Goal: Information Seeking & Learning: Find contact information

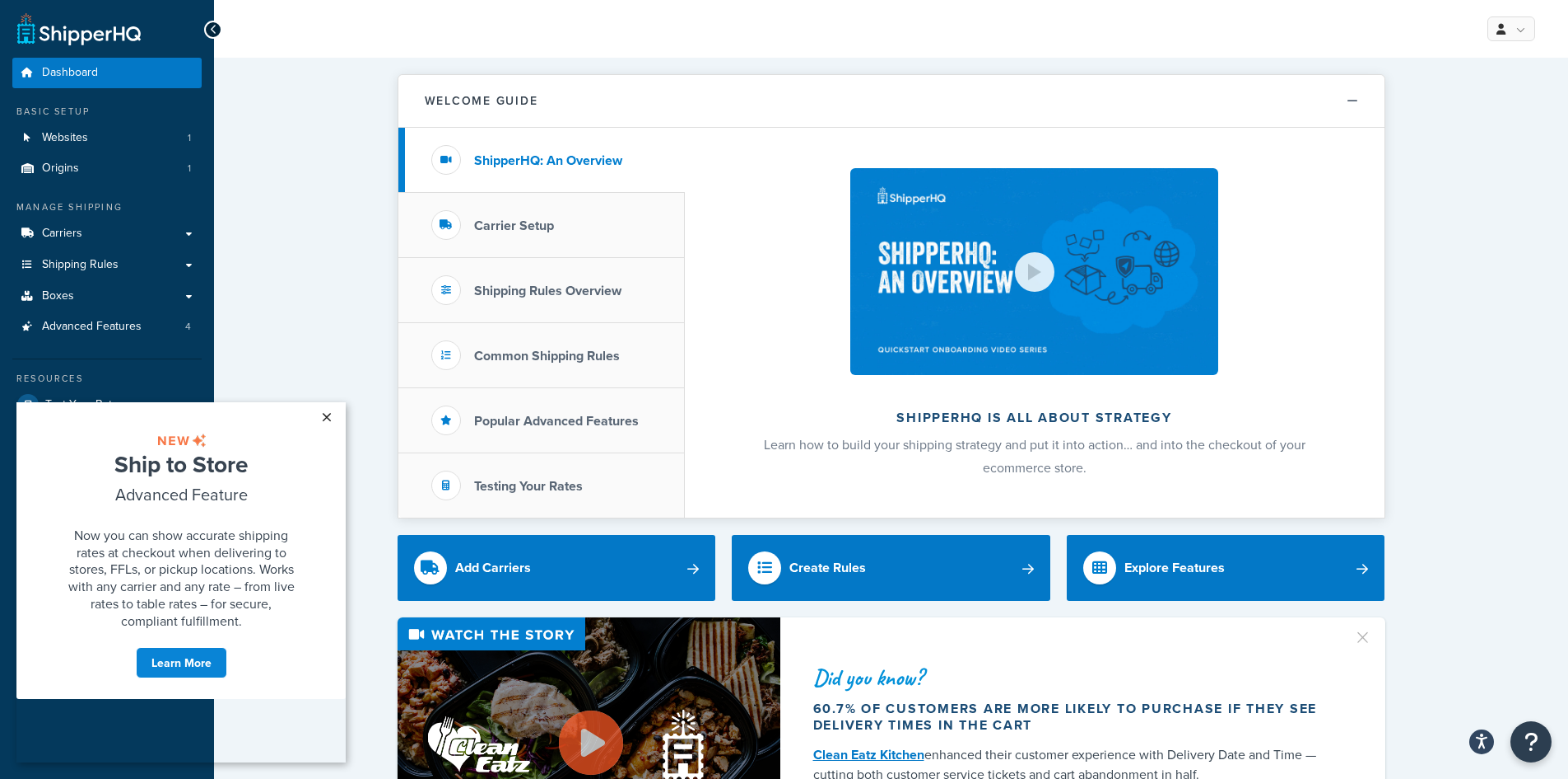
click at [327, 416] on link "×" at bounding box center [326, 417] width 29 height 30
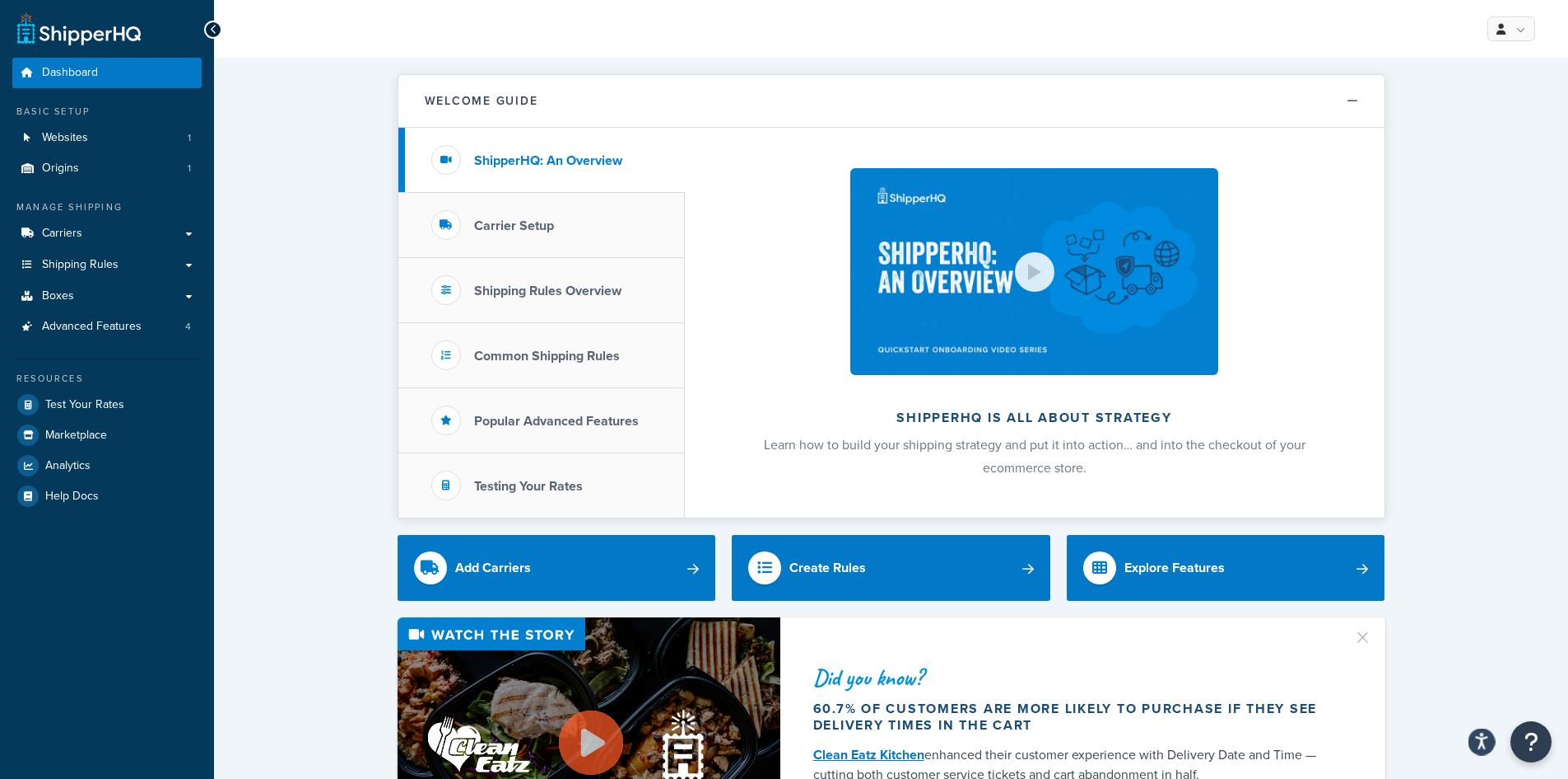
click at [1486, 744] on icon "Open accessiBe: accessibility options, statement and help" at bounding box center [1482, 740] width 13 height 17
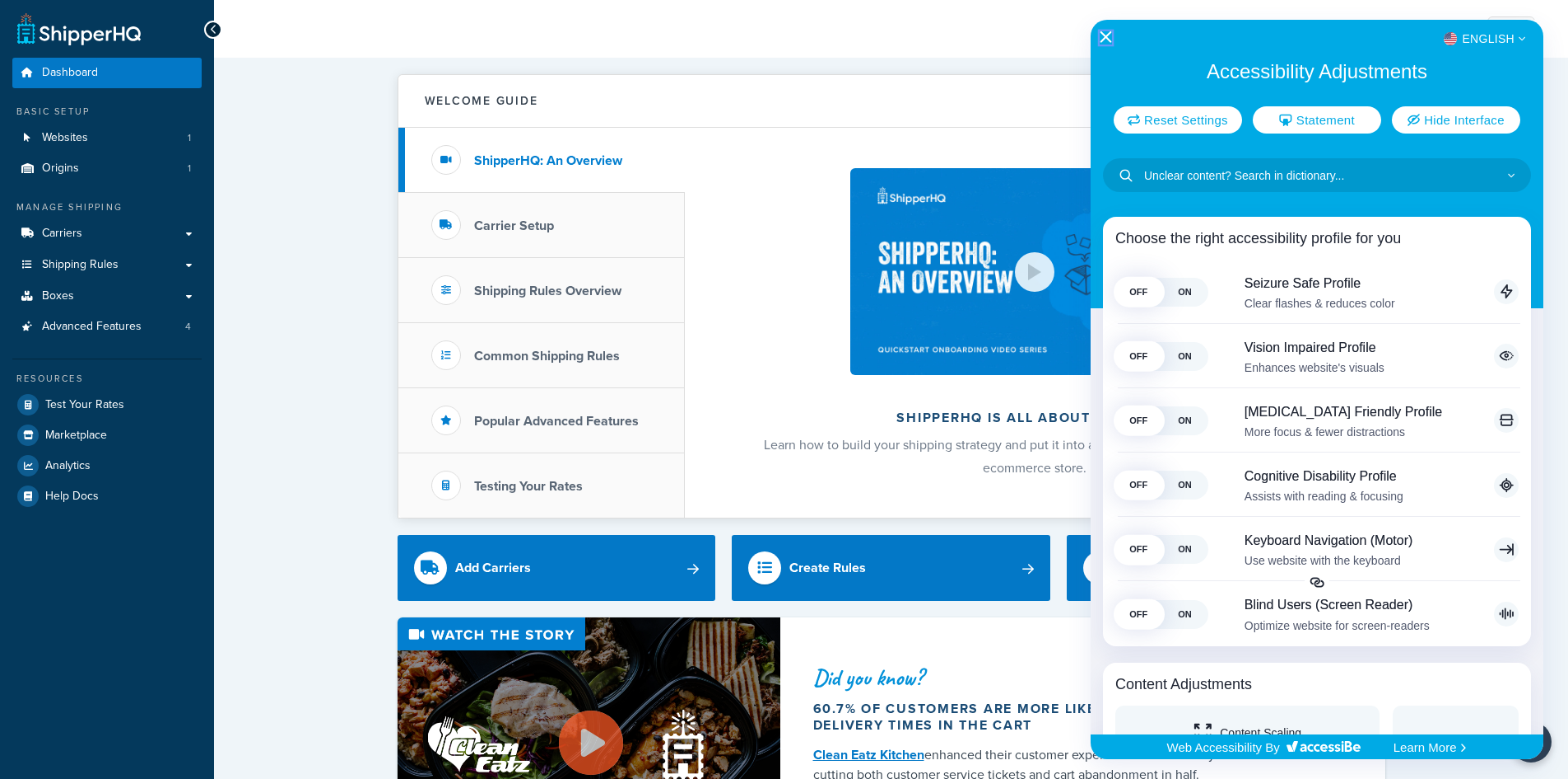
click at [1103, 37] on icon "Close Accessibility Interface" at bounding box center [1106, 38] width 12 height 12
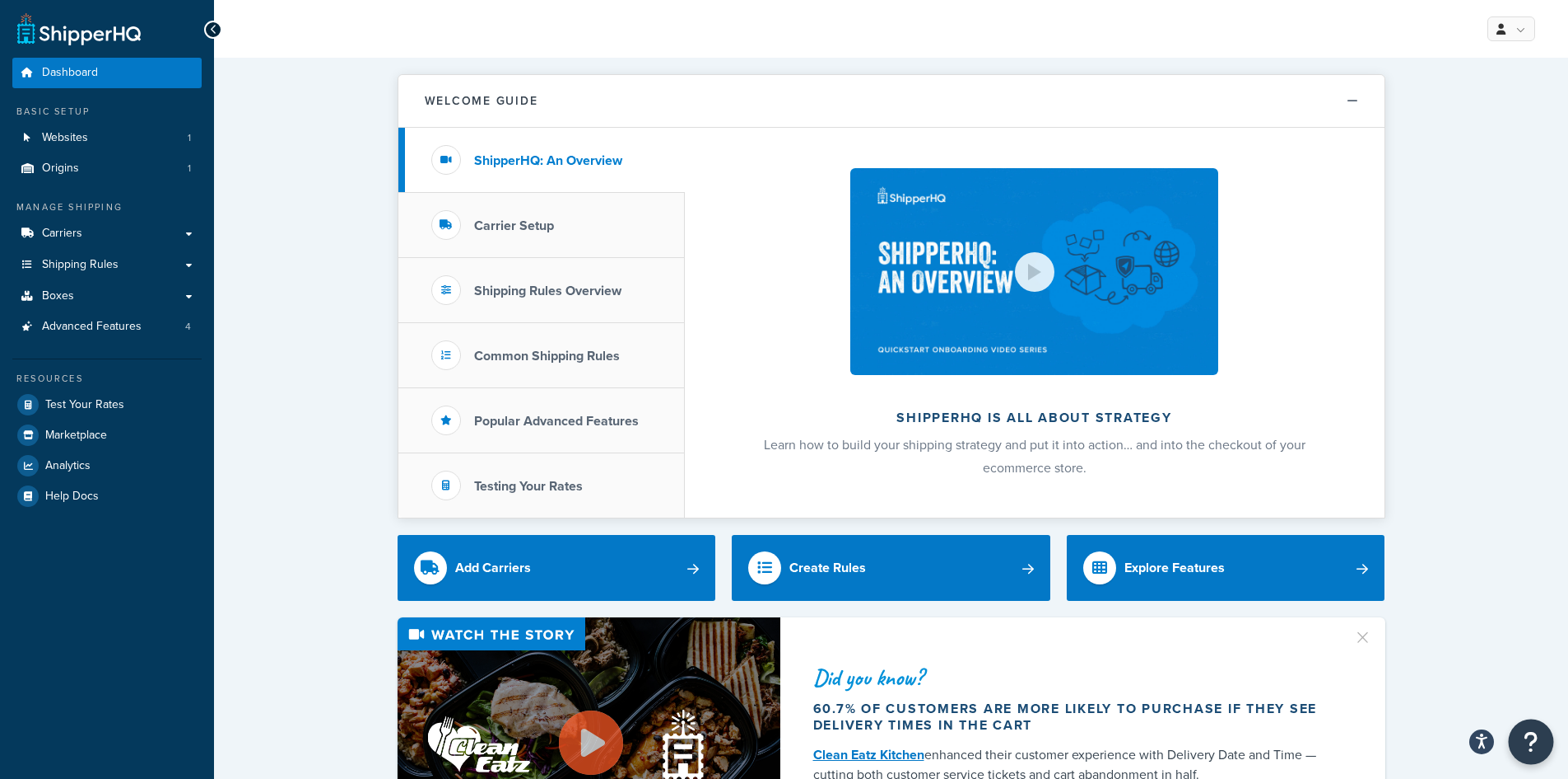
click at [1539, 743] on button "Open Resource Center" at bounding box center [1532, 742] width 46 height 46
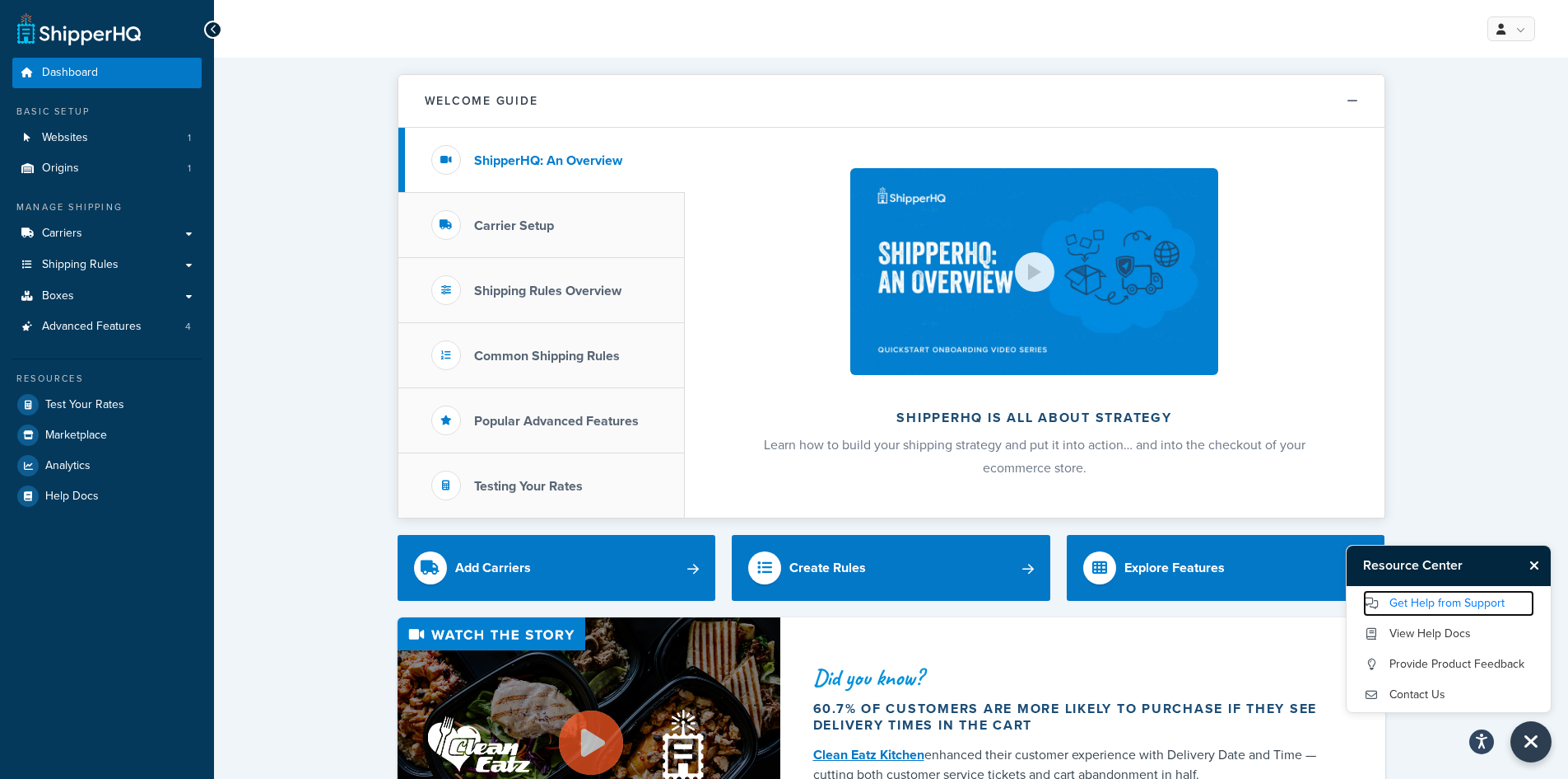
click at [1449, 599] on link "Get Help from Support" at bounding box center [1449, 602] width 172 height 27
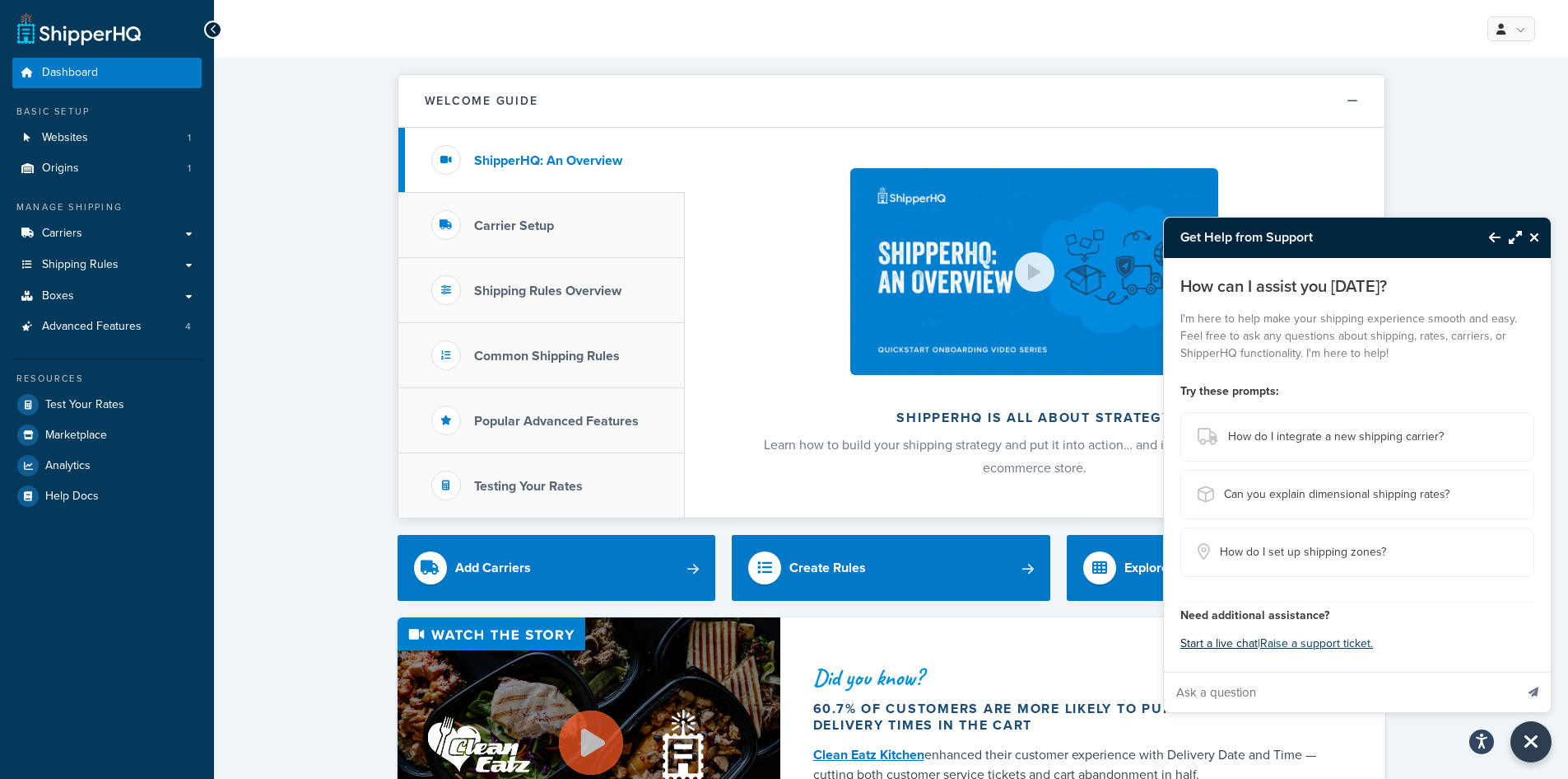
click at [1221, 641] on button "Start a live chat" at bounding box center [1219, 643] width 77 height 23
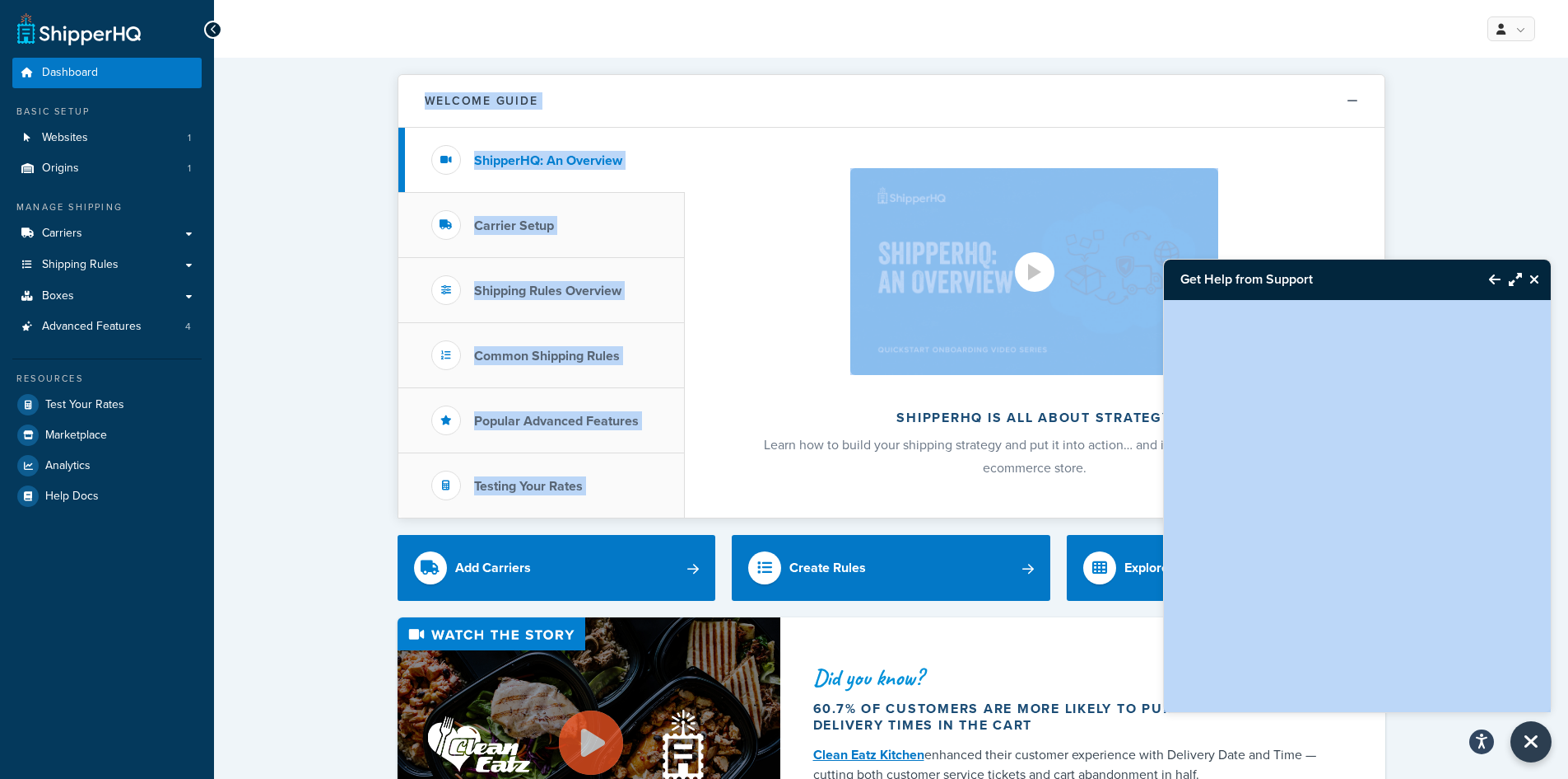
drag, startPoint x: 1393, startPoint y: 287, endPoint x: 1185, endPoint y: 220, distance: 218.5
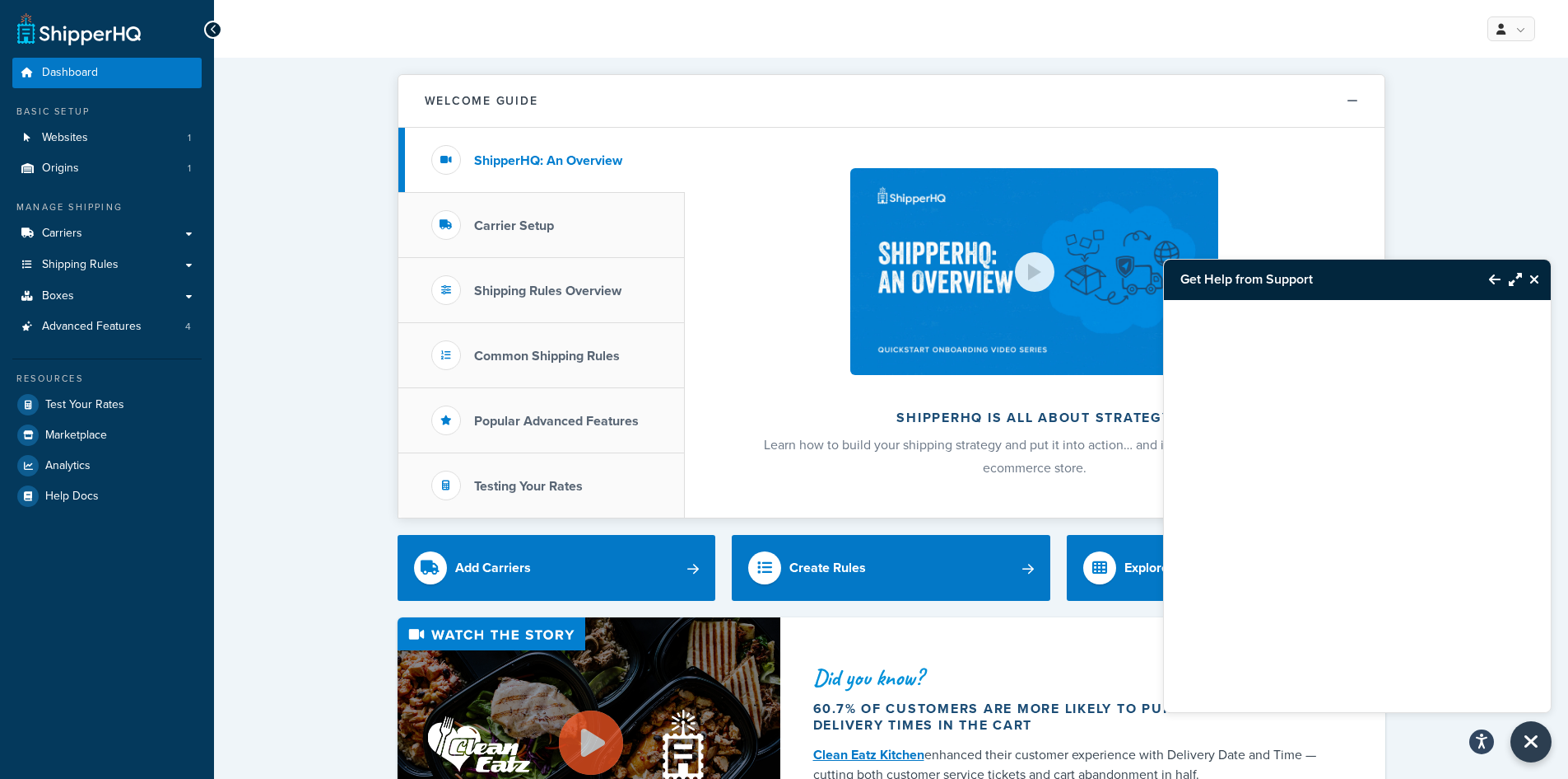
drag, startPoint x: 1301, startPoint y: 280, endPoint x: 1310, endPoint y: 278, distance: 9.2
click at [1301, 281] on h3 "Get Help from Support" at bounding box center [1318, 280] width 308 height 40
drag, startPoint x: 1353, startPoint y: 278, endPoint x: 1309, endPoint y: 284, distance: 44.4
click at [1309, 284] on h3 "Get Help from Support" at bounding box center [1318, 280] width 308 height 40
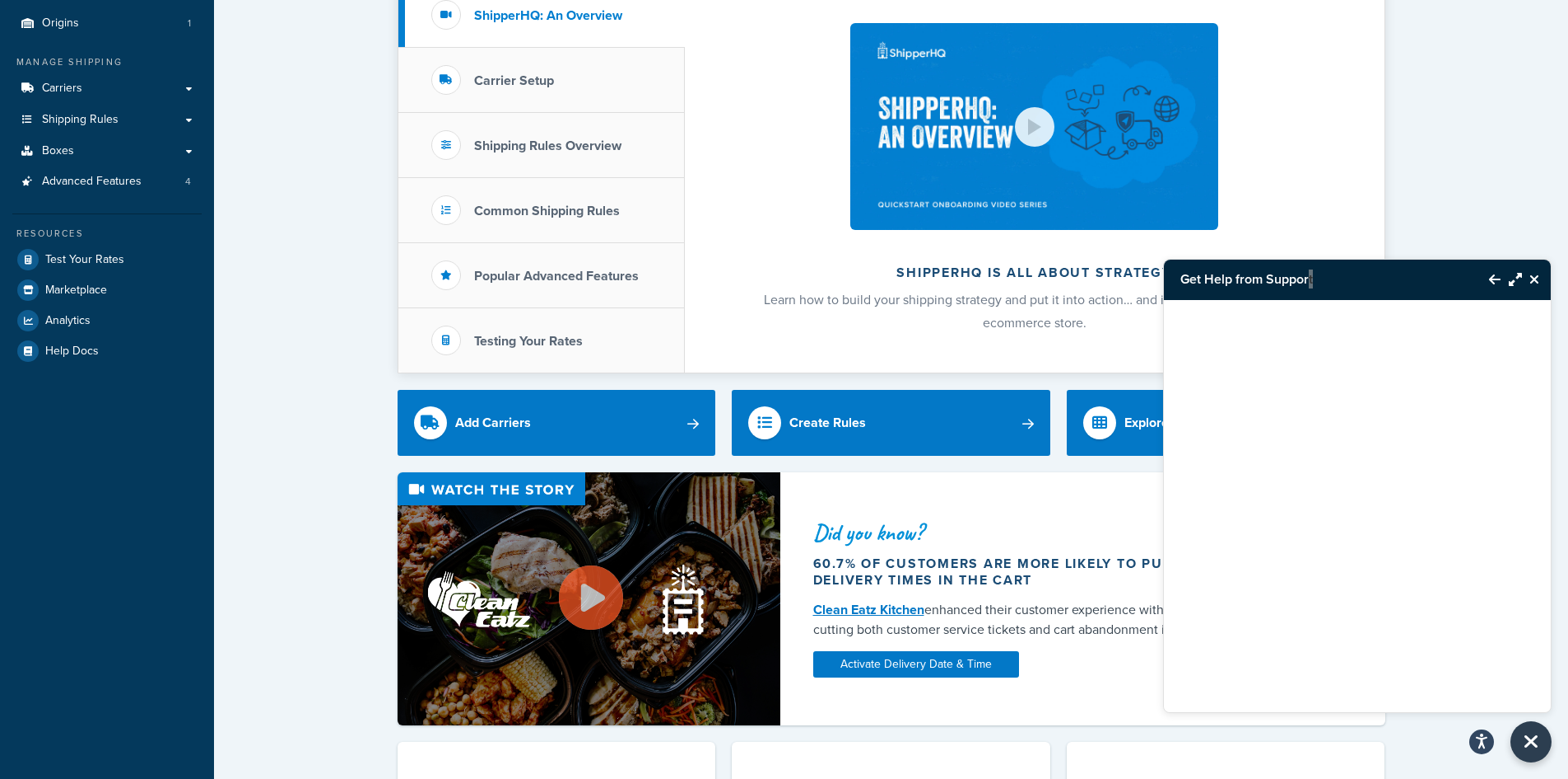
scroll to position [82, 0]
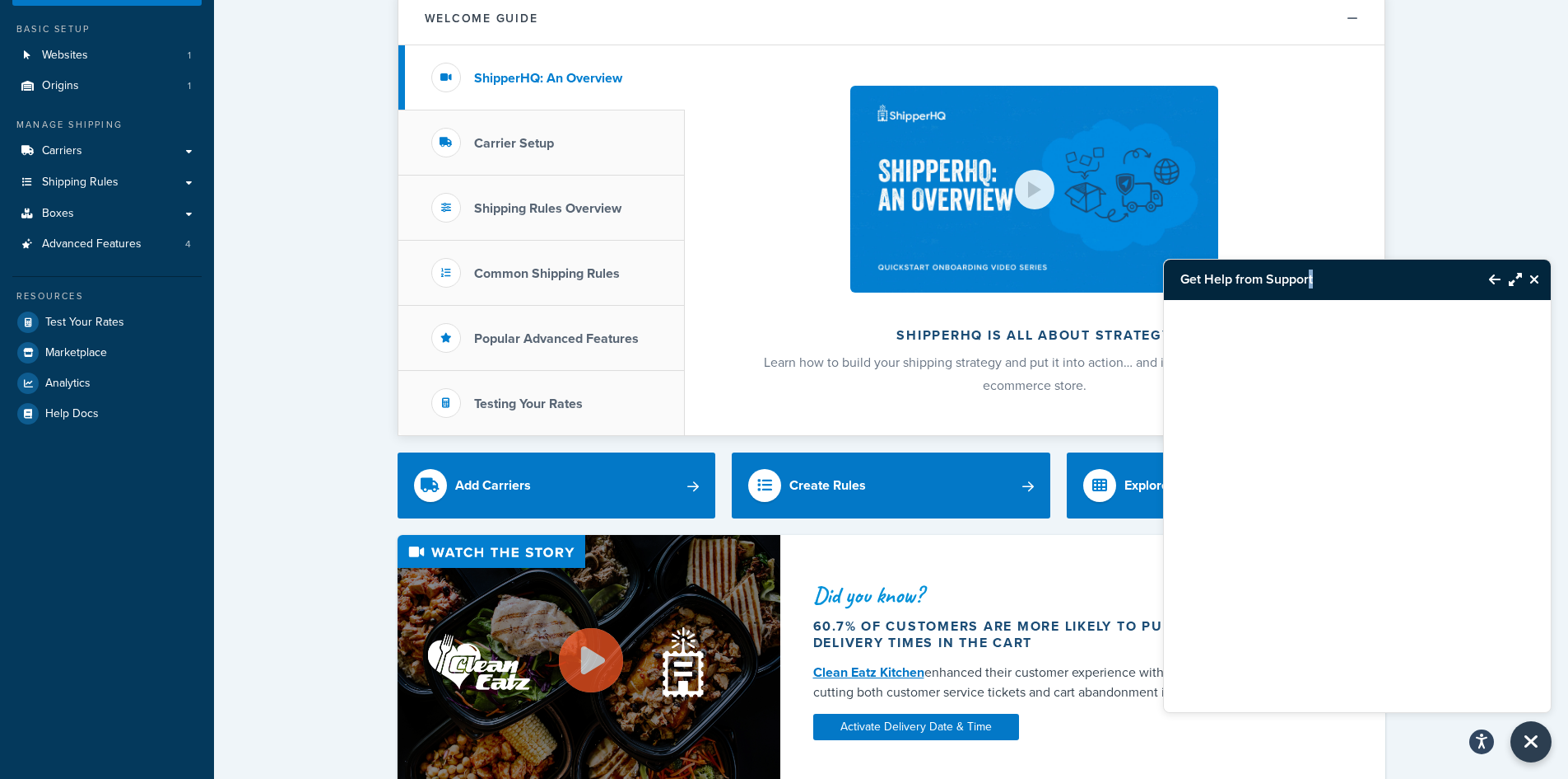
click at [1535, 278] on icon "Close Resource Center" at bounding box center [1534, 279] width 10 height 13
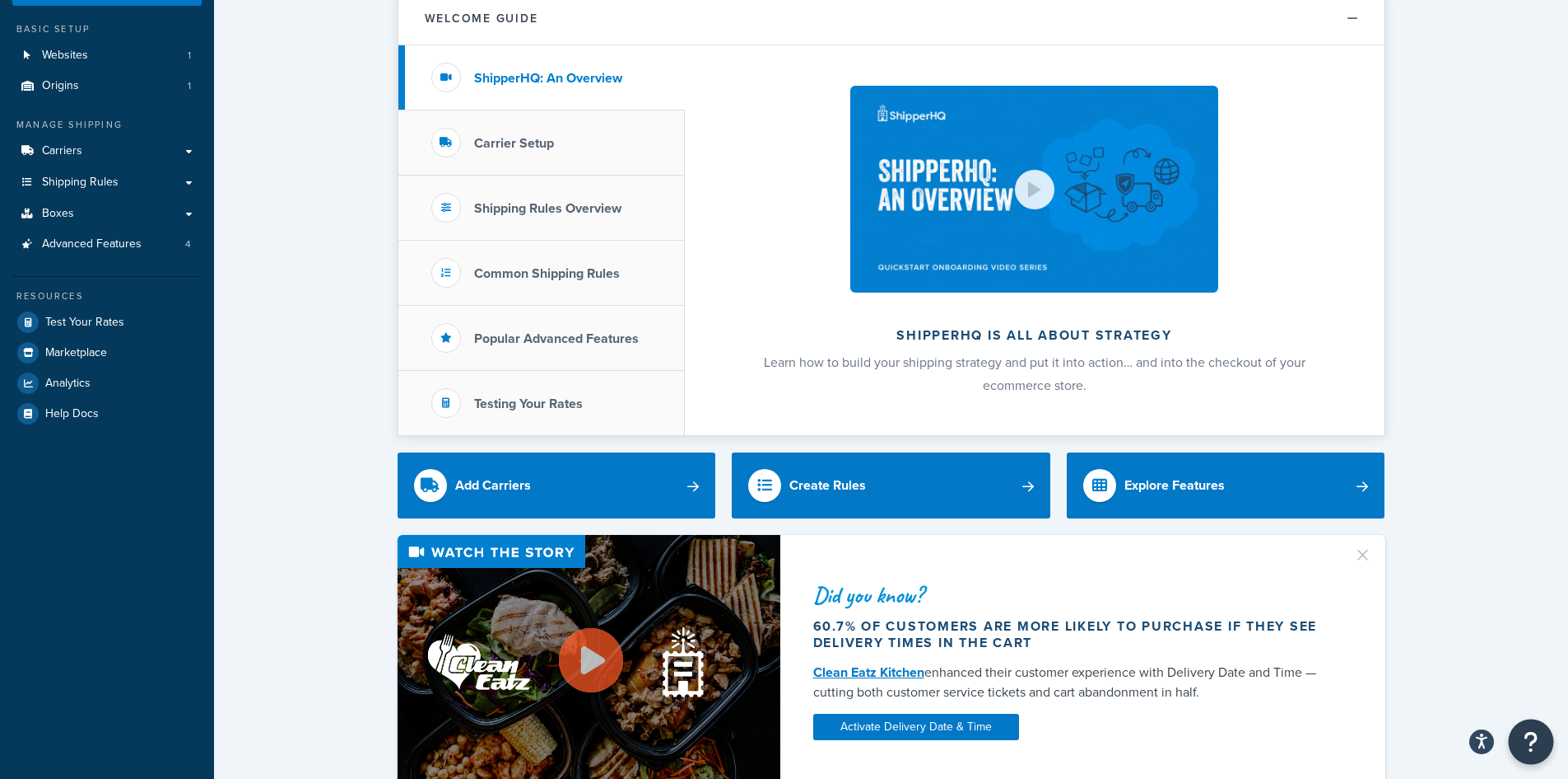
click at [1528, 739] on icon "Open Resource Center" at bounding box center [1532, 741] width 16 height 23
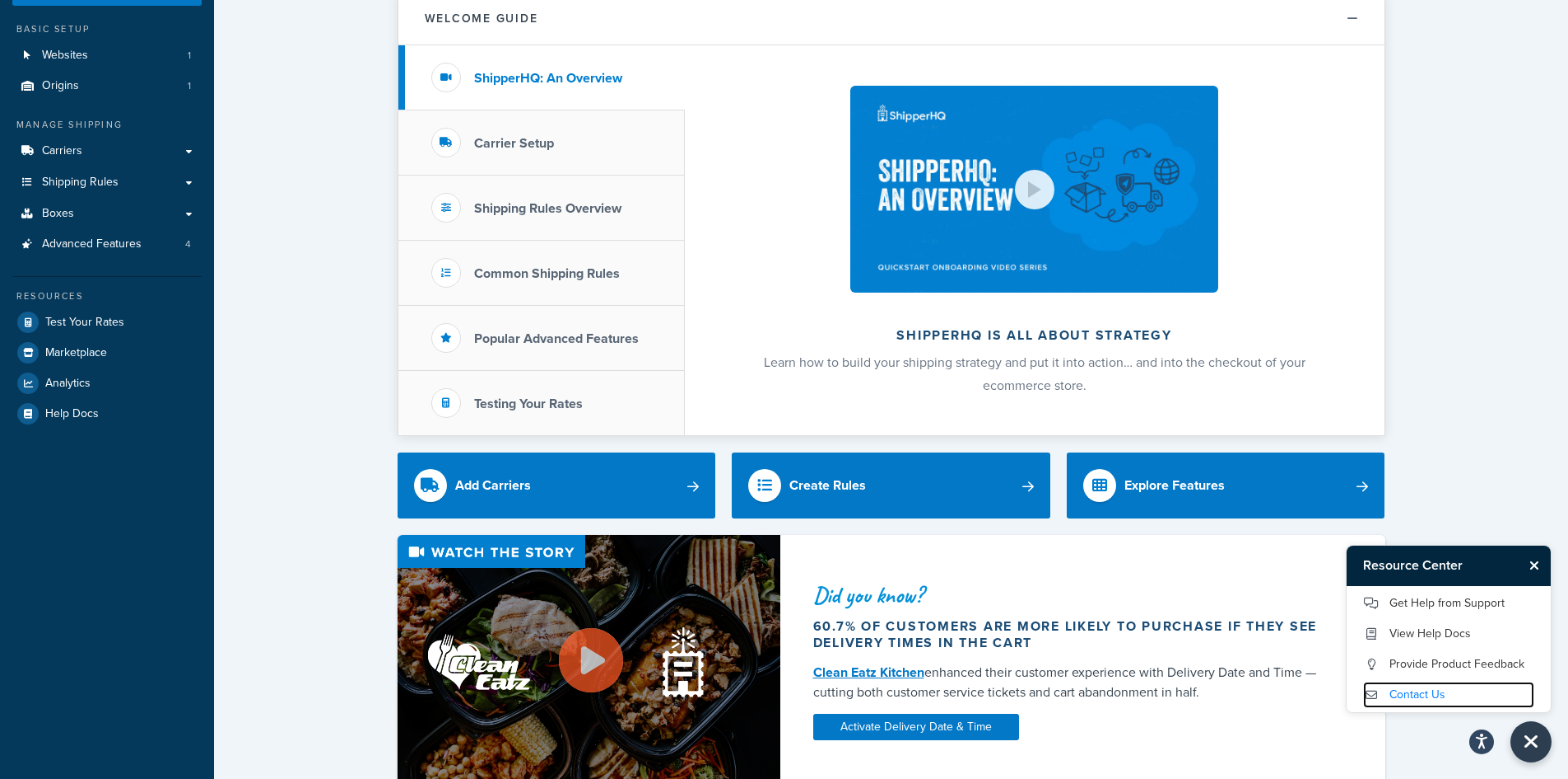
click at [1412, 695] on link "Contact Us" at bounding box center [1449, 695] width 172 height 27
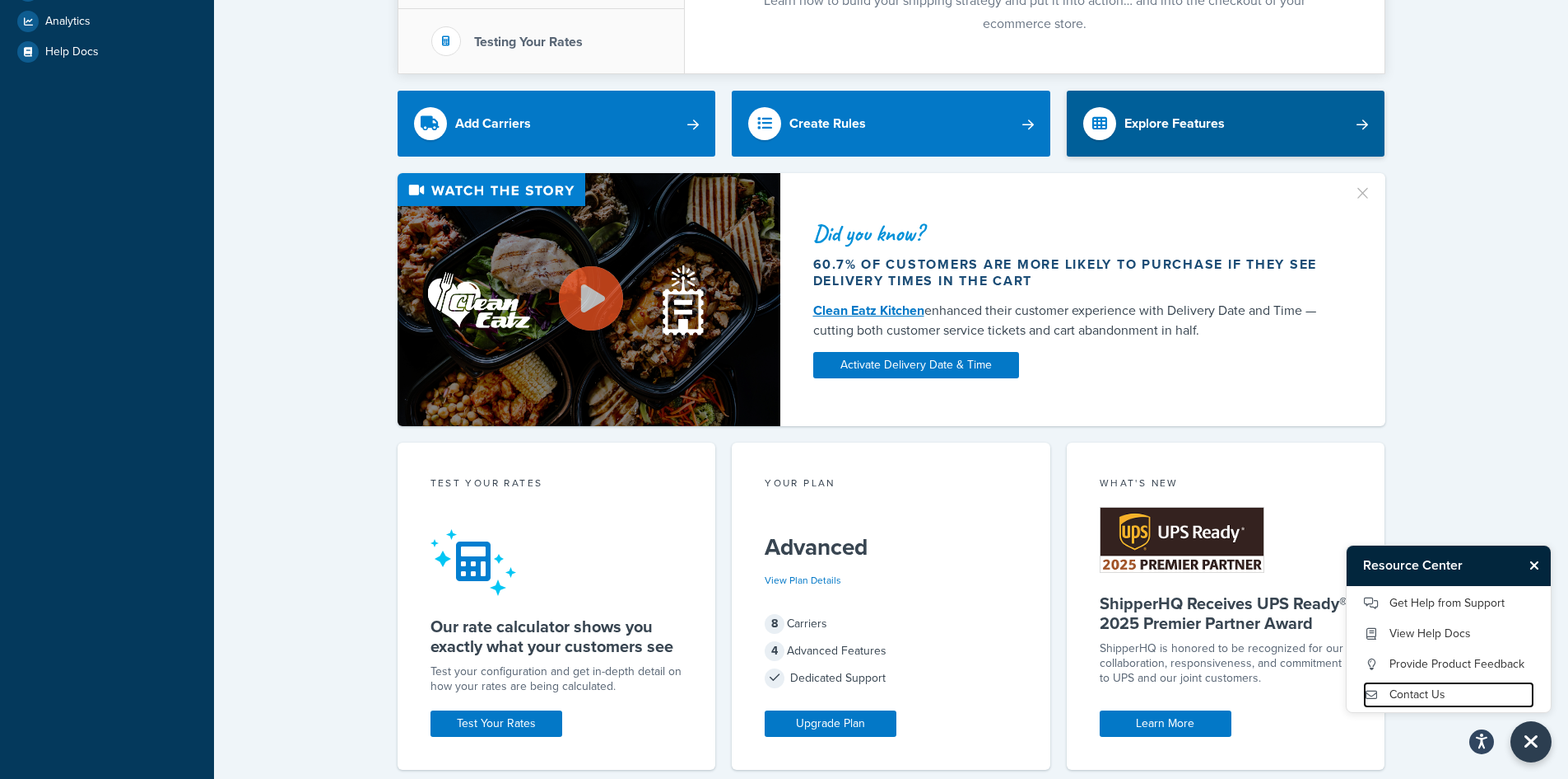
scroll to position [0, 0]
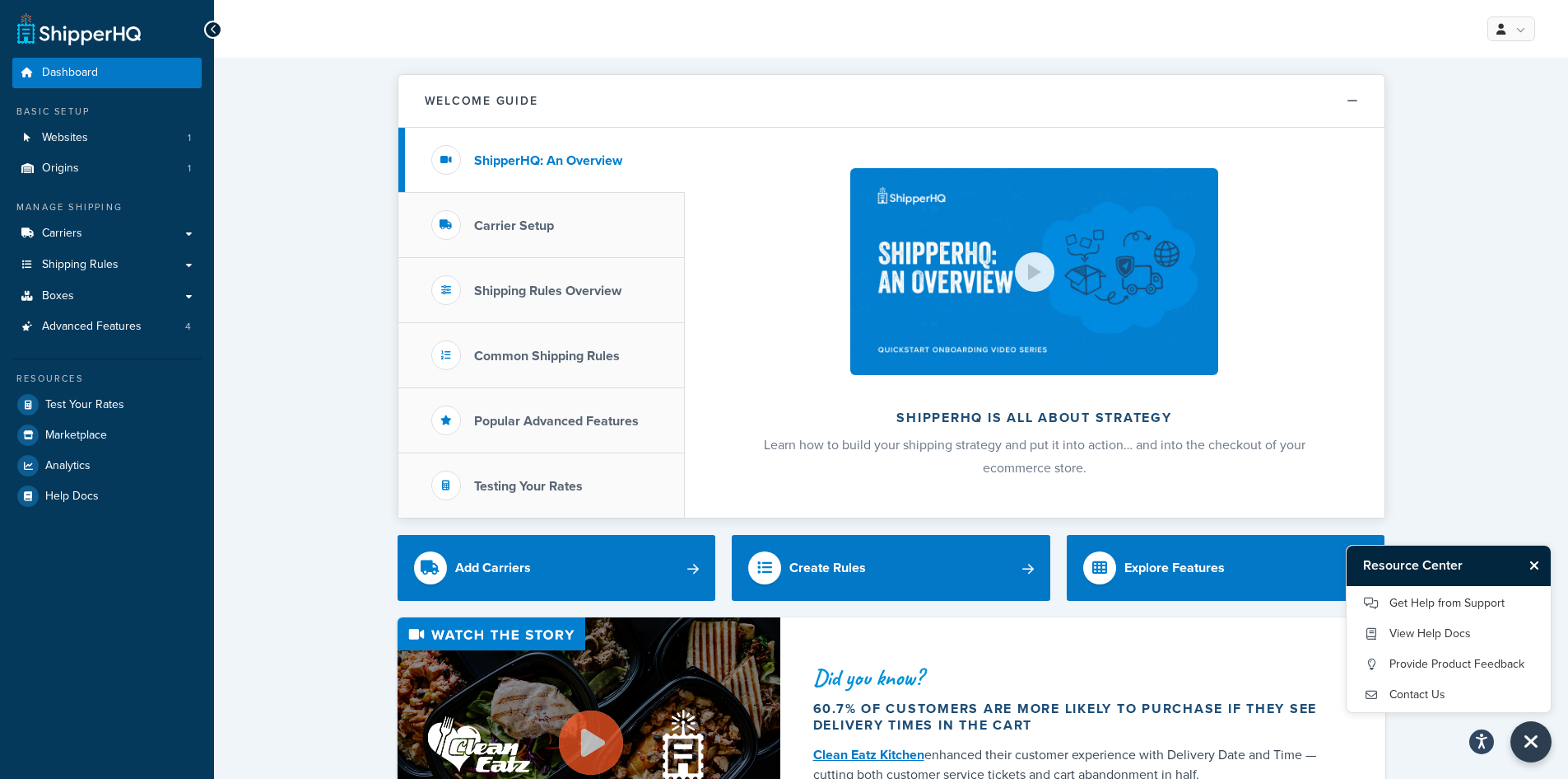
click at [1536, 561] on icon "Close Resource Center" at bounding box center [1534, 565] width 10 height 13
